Goal: Find specific page/section: Find specific page/section

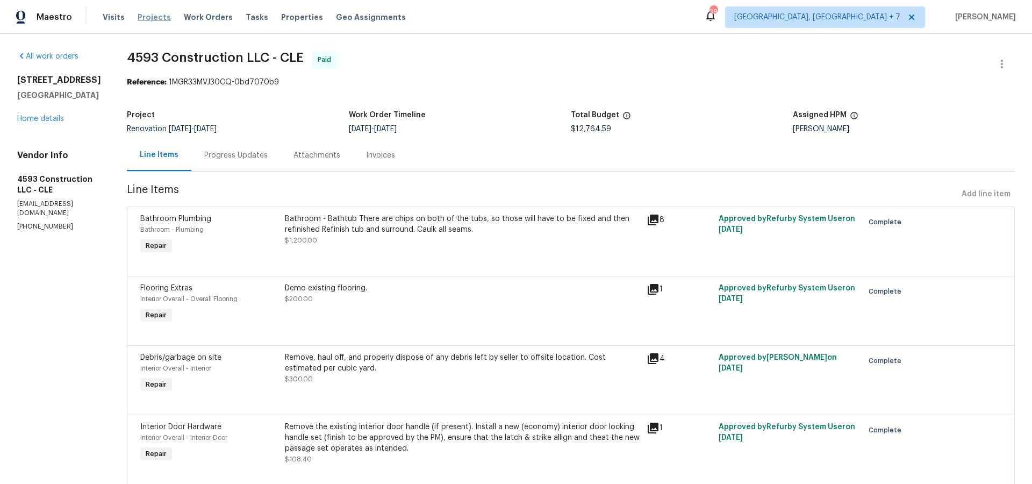
drag, startPoint x: 0, startPoint y: 0, endPoint x: 141, endPoint y: 17, distance: 141.7
click at [141, 17] on span "Projects" at bounding box center [154, 17] width 33 height 11
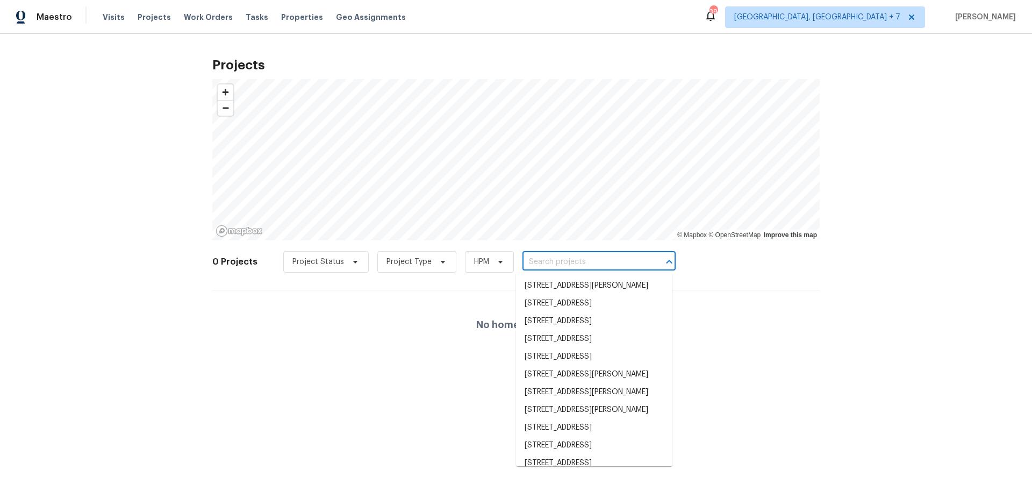
click at [549, 264] on input "text" at bounding box center [583, 262] width 123 height 17
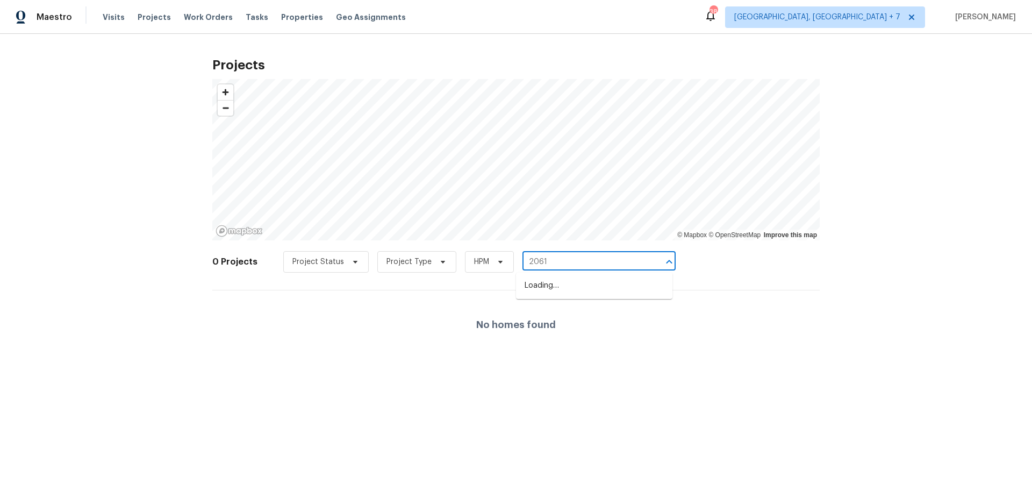
type input "20612"
click at [581, 262] on input "20612" at bounding box center [583, 262] width 123 height 17
type input "king"
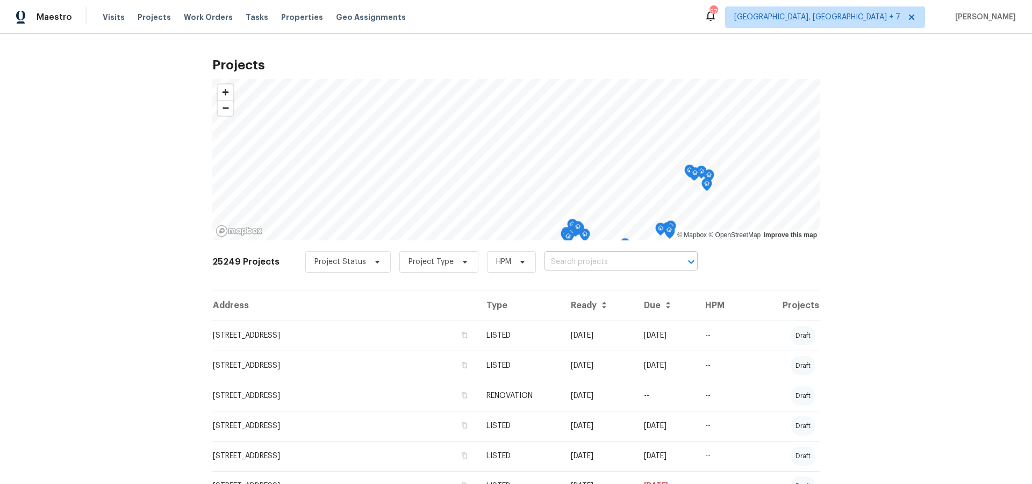
click at [618, 257] on input "text" at bounding box center [605, 262] width 123 height 17
type input "20612"
click at [625, 284] on li "20612 Kingsville St, Harper Woods, MI 48225" at bounding box center [614, 286] width 156 height 18
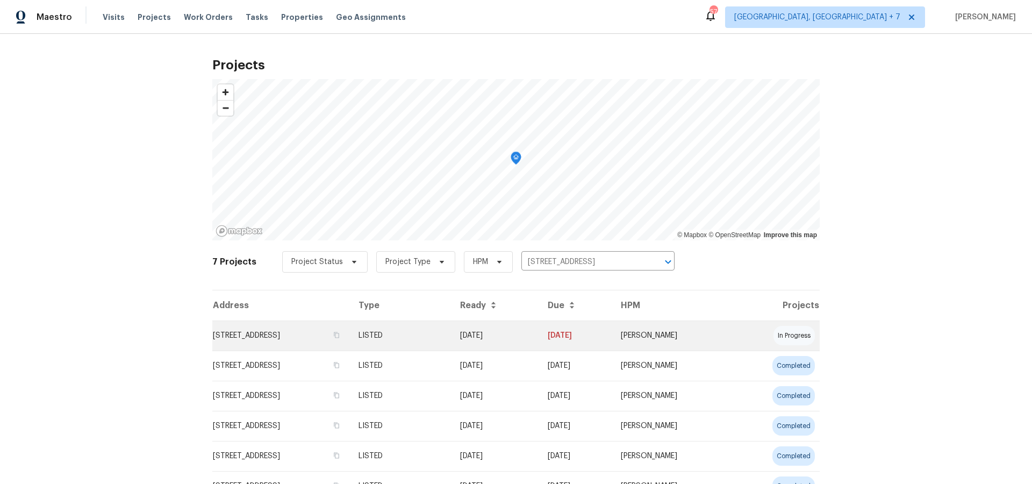
click at [299, 334] on td "20612 Kingsville St, Harper Woods, MI 48225" at bounding box center [281, 335] width 138 height 30
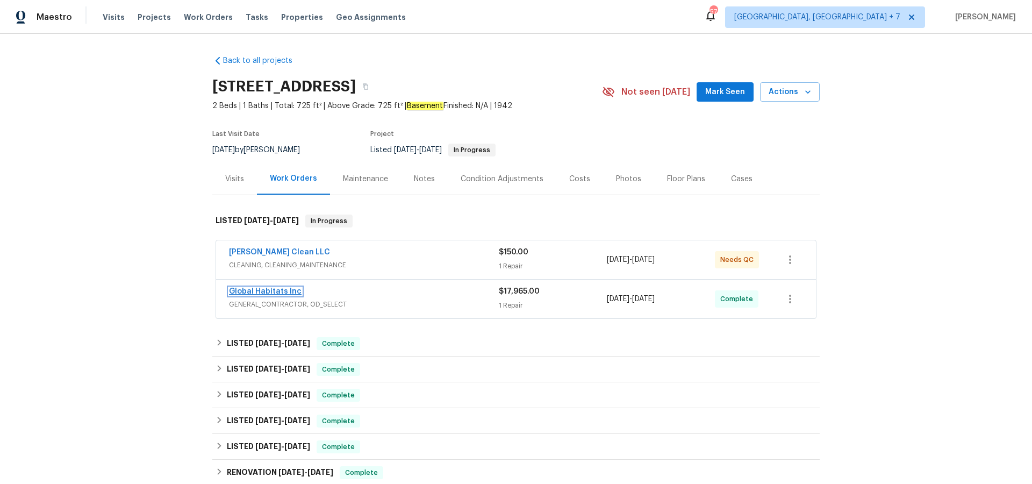
click at [282, 289] on link "Global Habitats Inc" at bounding box center [265, 291] width 73 height 8
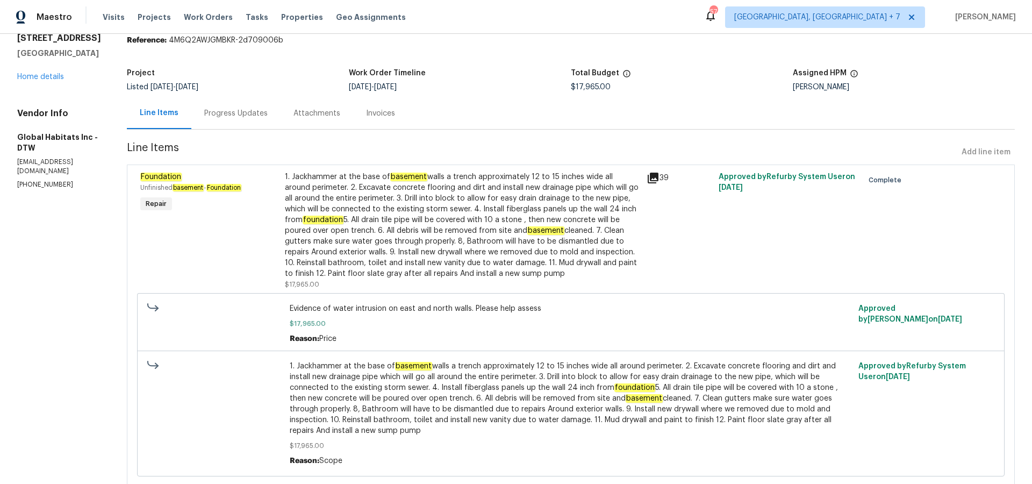
scroll to position [66, 0]
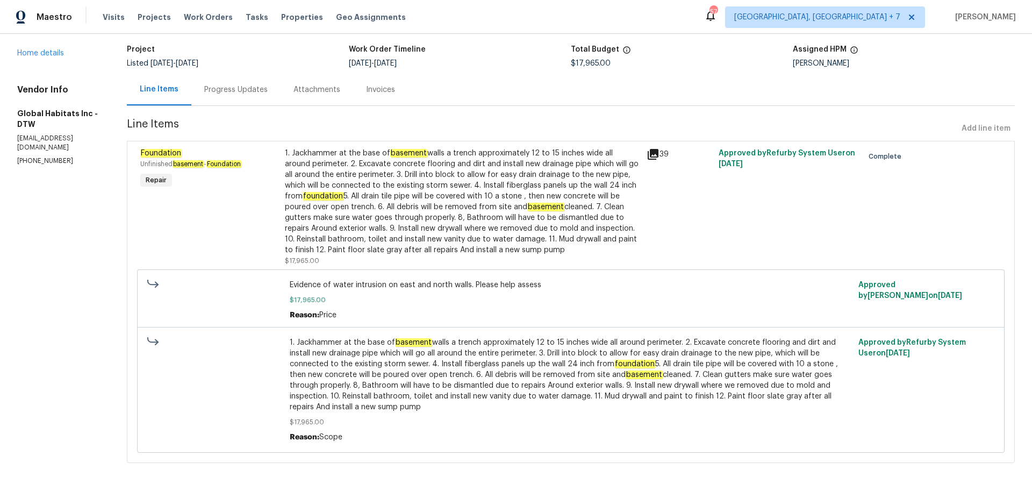
click at [646, 153] on icon at bounding box center [652, 154] width 13 height 13
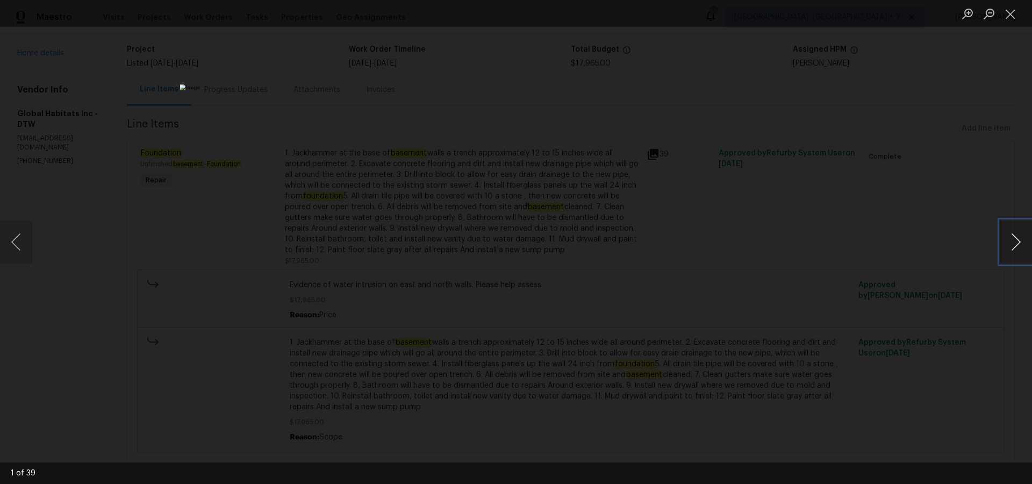
click at [1024, 240] on button "Next image" at bounding box center [1015, 241] width 32 height 43
click at [1023, 240] on button "Next image" at bounding box center [1015, 241] width 32 height 43
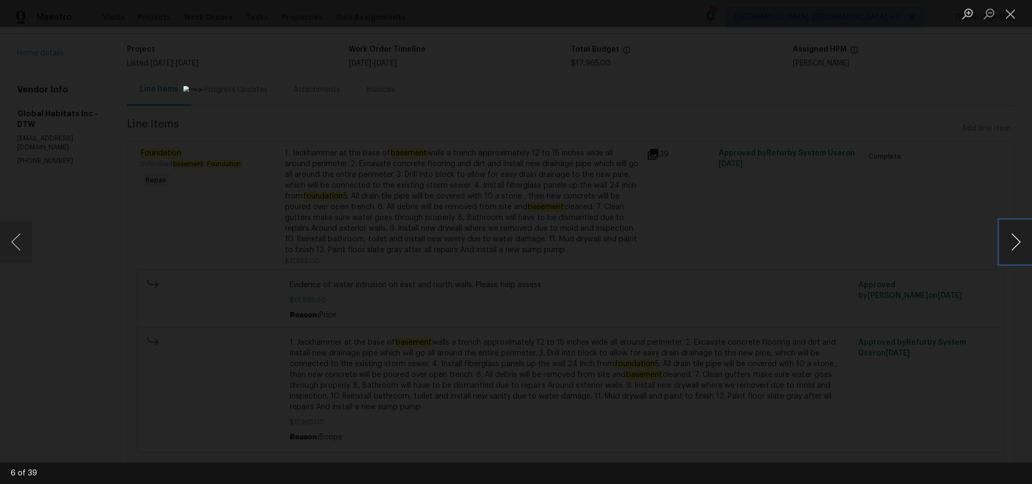
click at [1023, 240] on button "Next image" at bounding box center [1015, 241] width 32 height 43
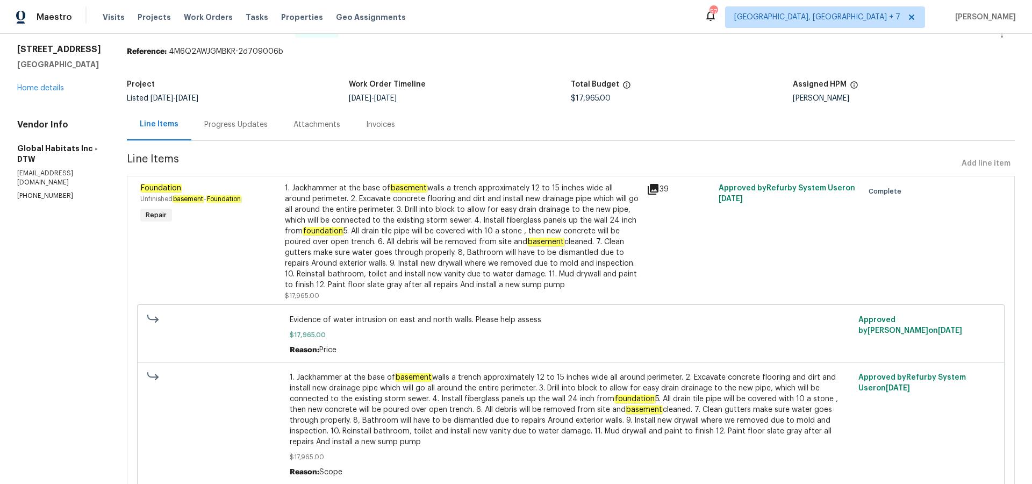
scroll to position [28, 0]
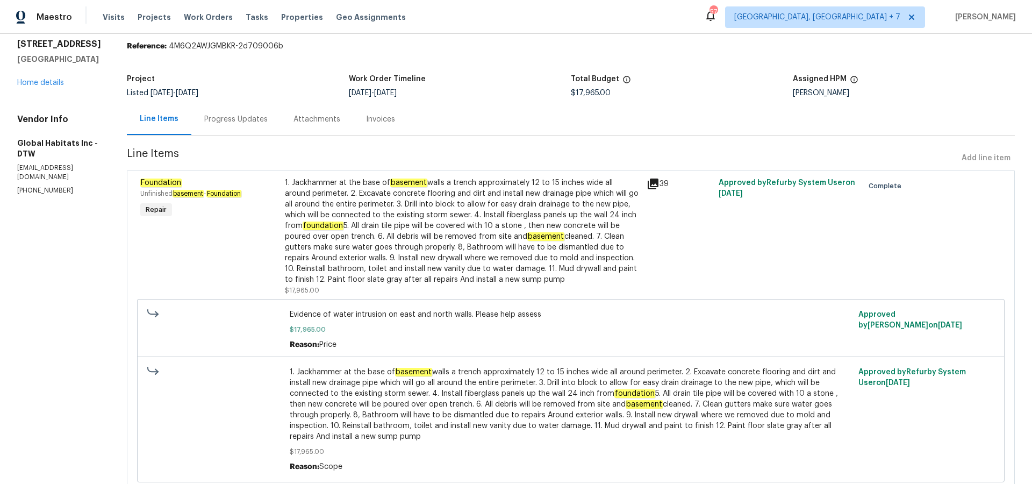
drag, startPoint x: 19, startPoint y: 46, endPoint x: 28, endPoint y: 54, distance: 12.2
click at [28, 49] on h2 "20612 Kingsville St" at bounding box center [59, 44] width 84 height 11
copy h2 "20612 Kingsville St"
